Goal: Navigation & Orientation: Find specific page/section

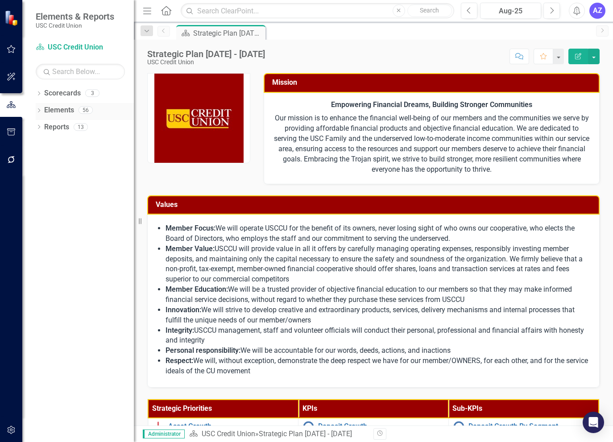
click at [71, 110] on link "Elements" at bounding box center [59, 110] width 30 height 10
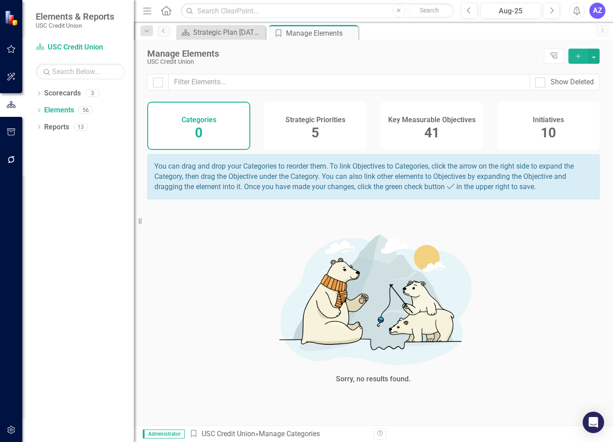
click at [14, 17] on img at bounding box center [12, 18] width 16 height 16
click at [60, 45] on link "Scorecard USC Credit Union" at bounding box center [80, 47] width 89 height 10
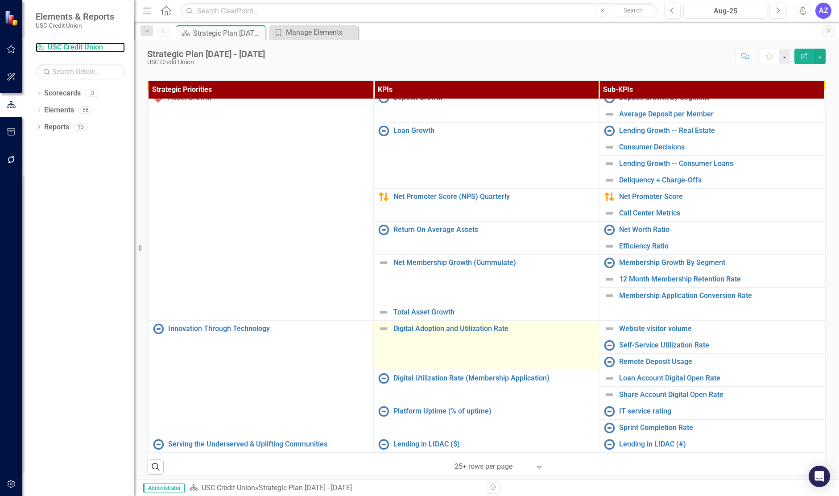
scroll to position [262, 0]
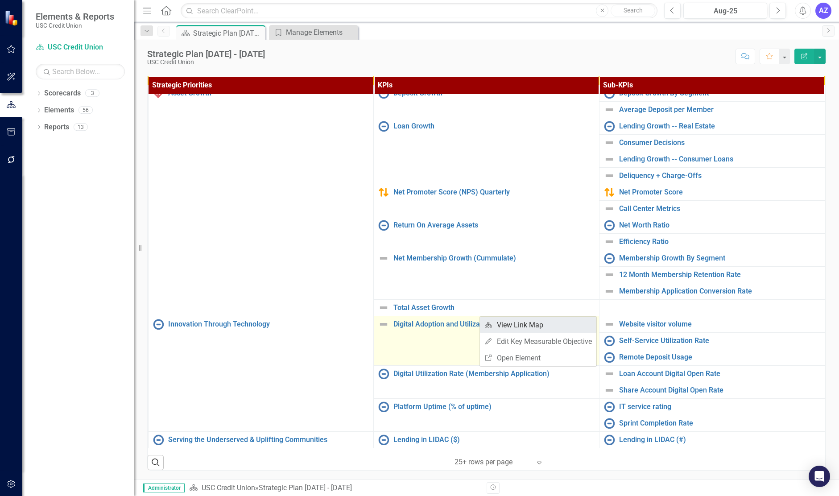
click at [493, 322] on link "Link Map View Link Map" at bounding box center [538, 325] width 116 height 17
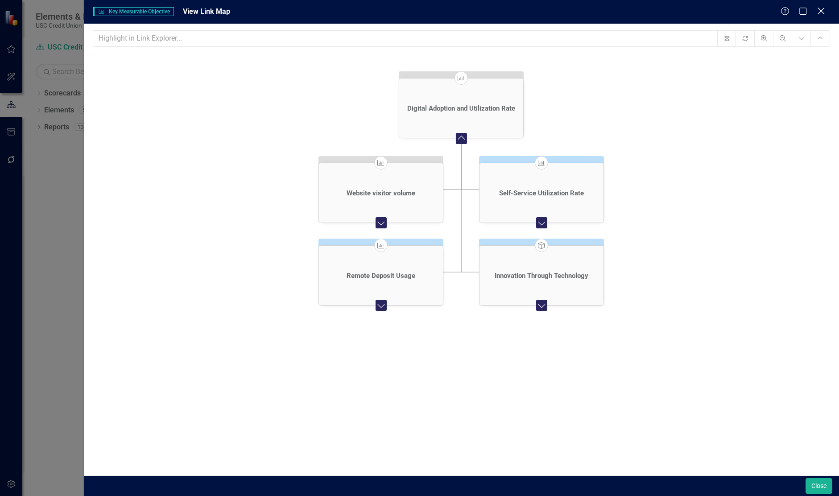
click at [612, 12] on icon "Close" at bounding box center [820, 11] width 11 height 8
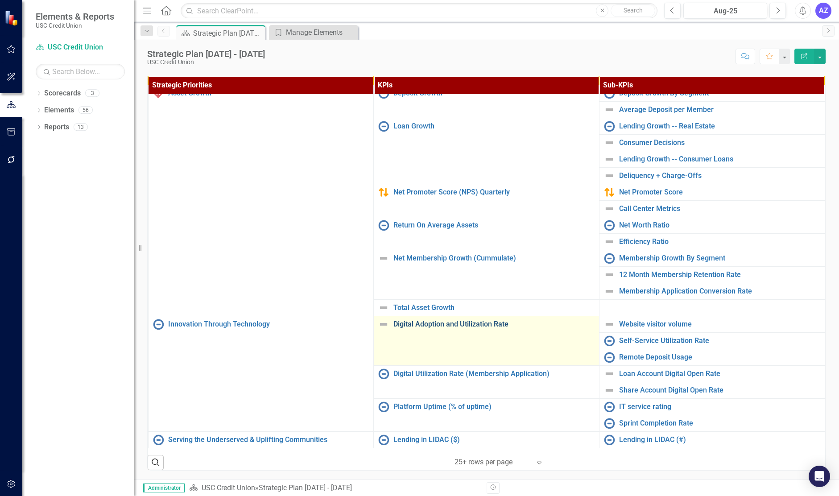
click at [452, 320] on link "Digital Adoption and Utilization Rate" at bounding box center [493, 324] width 201 height 8
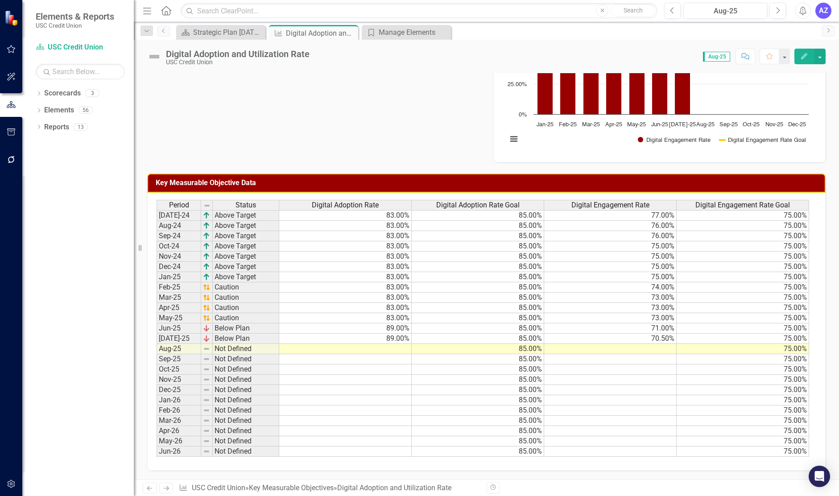
scroll to position [333, 0]
